Goal: Task Accomplishment & Management: Manage account settings

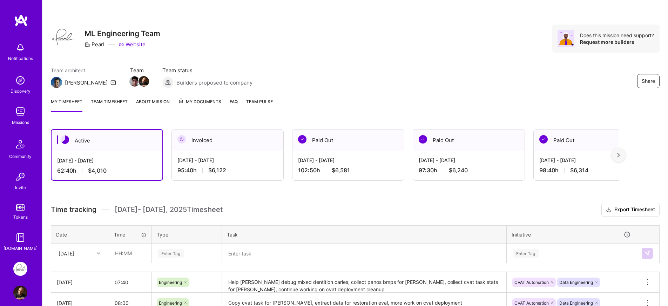
scroll to position [164, 0]
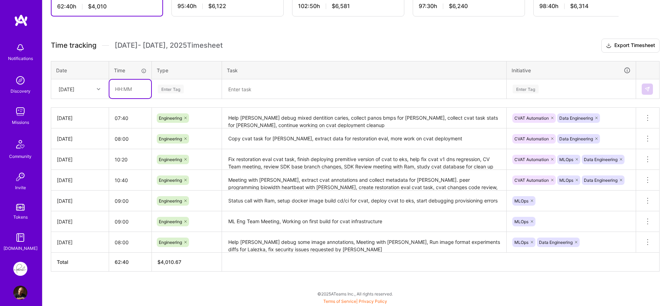
click at [131, 92] on input "text" at bounding box center [130, 89] width 42 height 19
type input "9:20"
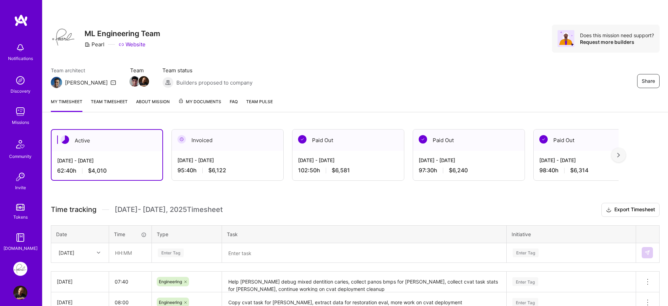
click at [166, 156] on div "Active [DATE] - [DATE] 62:40 h $4,010 Invoiced [DATE] - [DATE] 95:40 h $6,122 P…" at bounding box center [335, 155] width 568 height 52
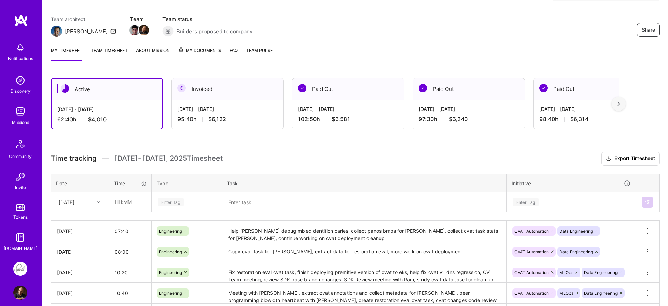
scroll to position [126, 0]
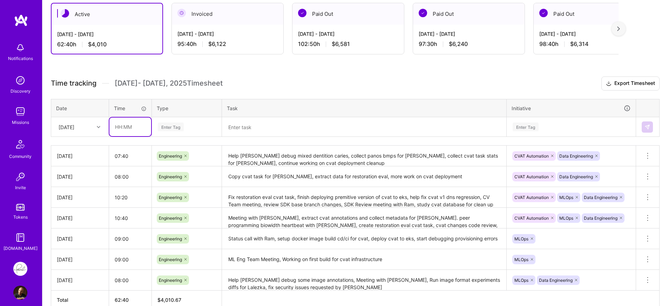
click at [142, 128] on input "text" at bounding box center [130, 127] width 42 height 19
paste input "9:20"
type input "09:20"
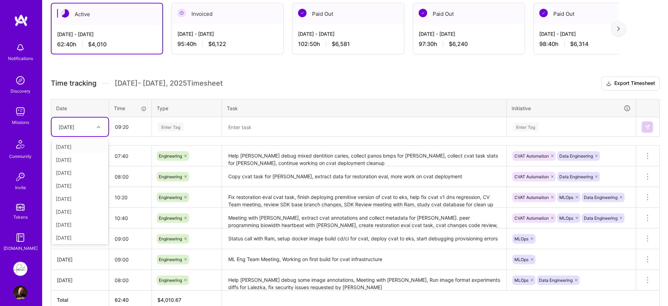
click at [74, 130] on div "[DATE]" at bounding box center [67, 126] width 16 height 7
click at [78, 237] on div "[DATE]" at bounding box center [80, 236] width 57 height 13
click at [190, 124] on div "Enter Tag" at bounding box center [186, 126] width 59 height 9
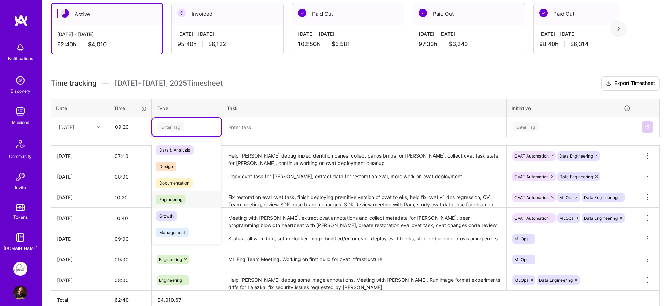
click at [180, 197] on span "Engineering" at bounding box center [171, 199] width 30 height 9
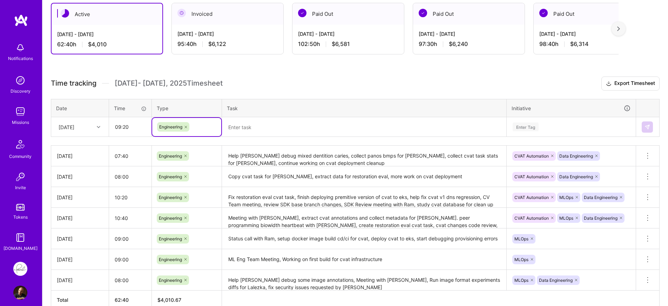
click at [269, 122] on textarea at bounding box center [364, 127] width 283 height 18
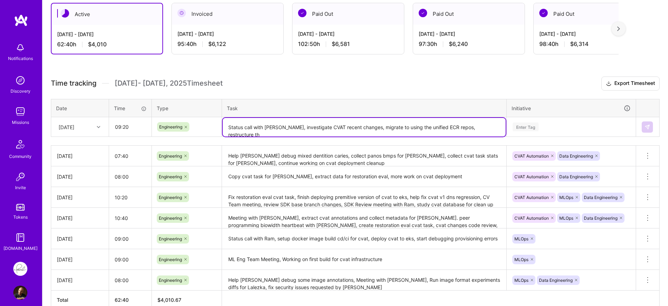
click at [493, 127] on textarea "Status call with [PERSON_NAME], investigate CVAT recent changes, migrate to usi…" at bounding box center [364, 127] width 283 height 19
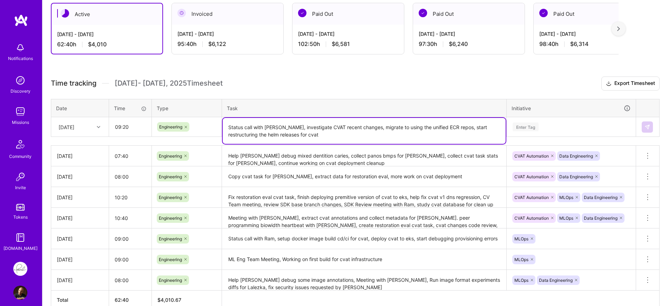
type textarea "Status call with [PERSON_NAME], investigate CVAT recent changes, migrate to usi…"
click at [584, 128] on div "Enter Tag" at bounding box center [571, 126] width 119 height 9
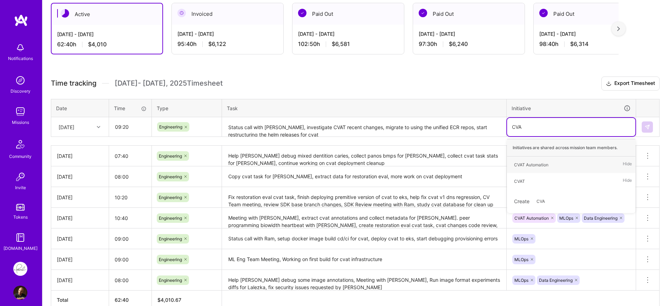
type input "CVAT"
click at [531, 182] on div "CVAT Hide" at bounding box center [571, 181] width 128 height 16
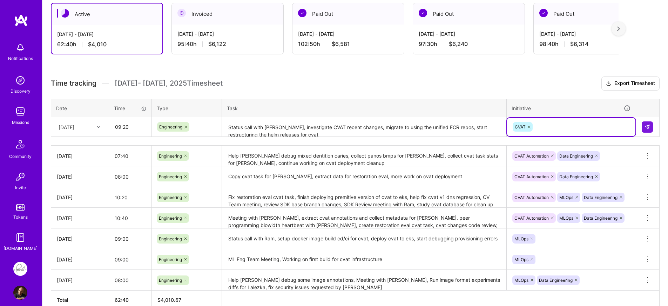
click at [471, 131] on textarea "Status call with [PERSON_NAME], investigate CVAT recent changes, migrate to usi…" at bounding box center [364, 127] width 283 height 19
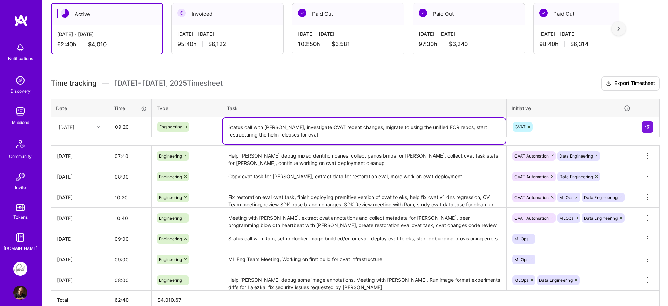
drag, startPoint x: 370, startPoint y: 89, endPoint x: 377, endPoint y: 89, distance: 6.7
click at [370, 89] on h3 "Time tracking [DATE] - [DATE] Timesheet Export Timesheet" at bounding box center [355, 83] width 609 height 14
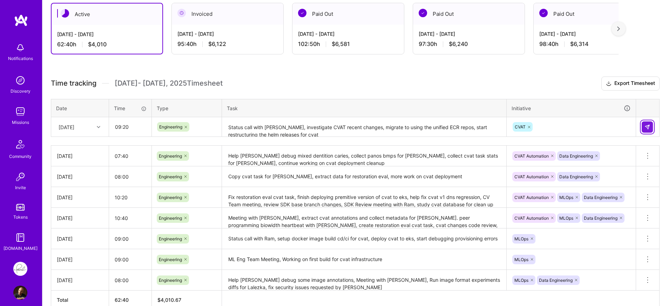
click at [647, 125] on img at bounding box center [648, 127] width 6 height 6
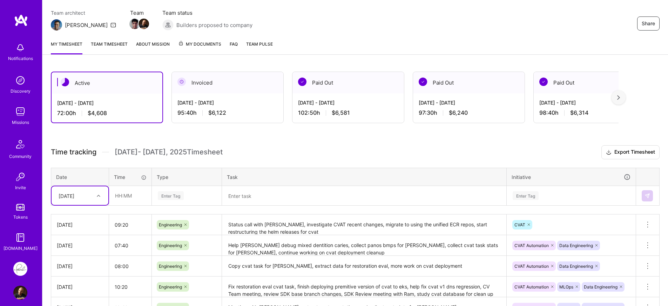
scroll to position [51, 0]
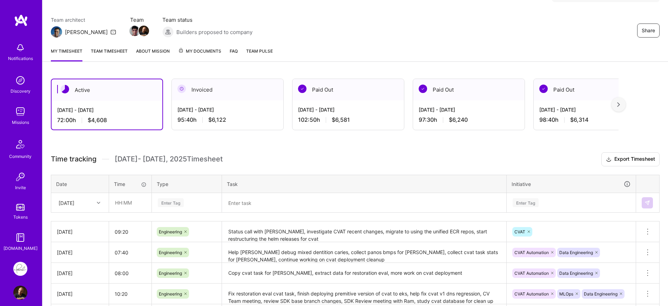
click at [276, 146] on div "Active [DATE] - [DATE] 72:00 h $4,608 Invoiced [DATE] - [DATE] 95:40 h $6,122 P…" at bounding box center [355, 255] width 626 height 370
